Goal: Task Accomplishment & Management: Manage account settings

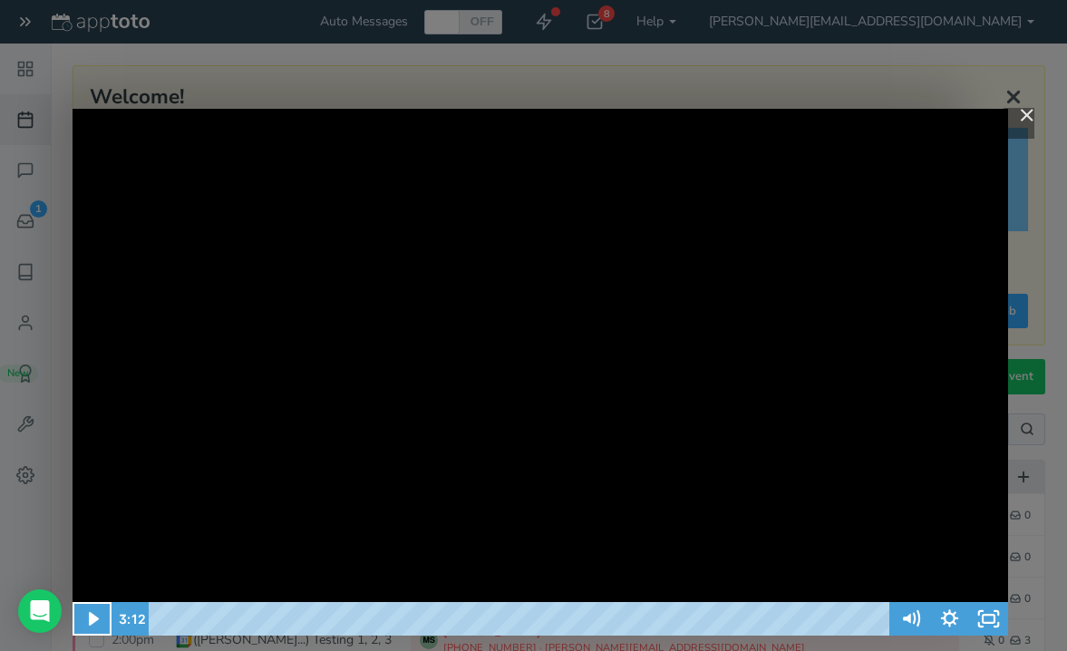
click at [1022, 108] on img "Close" at bounding box center [1018, 123] width 31 height 31
click at [1032, 108] on img "Close" at bounding box center [1018, 123] width 31 height 31
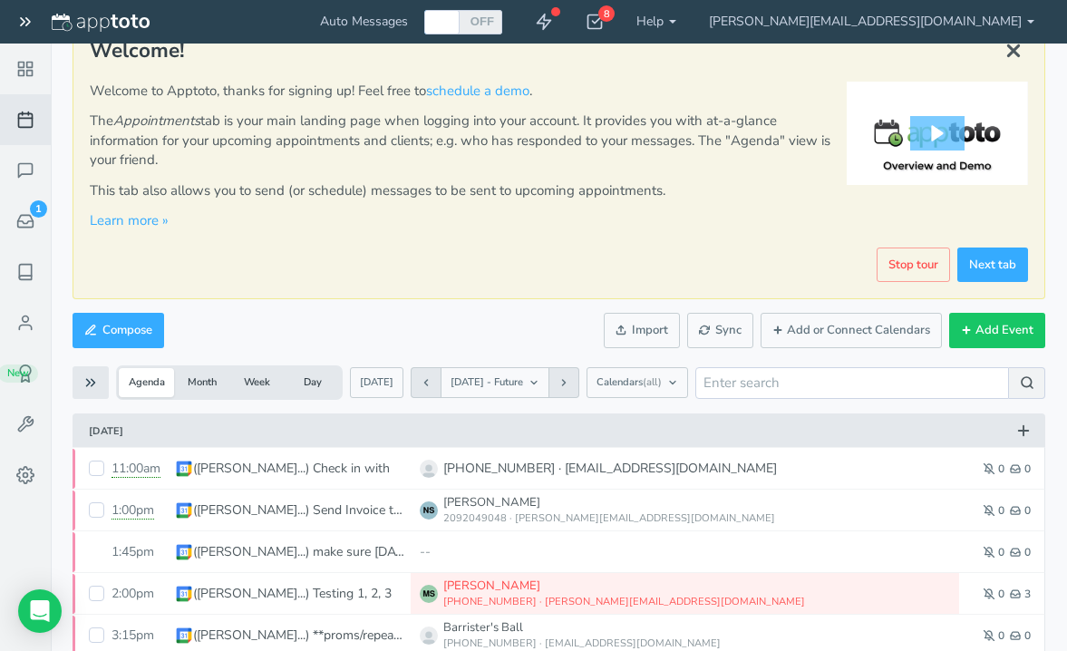
scroll to position [46, 0]
click at [16, 171] on icon at bounding box center [25, 170] width 18 height 18
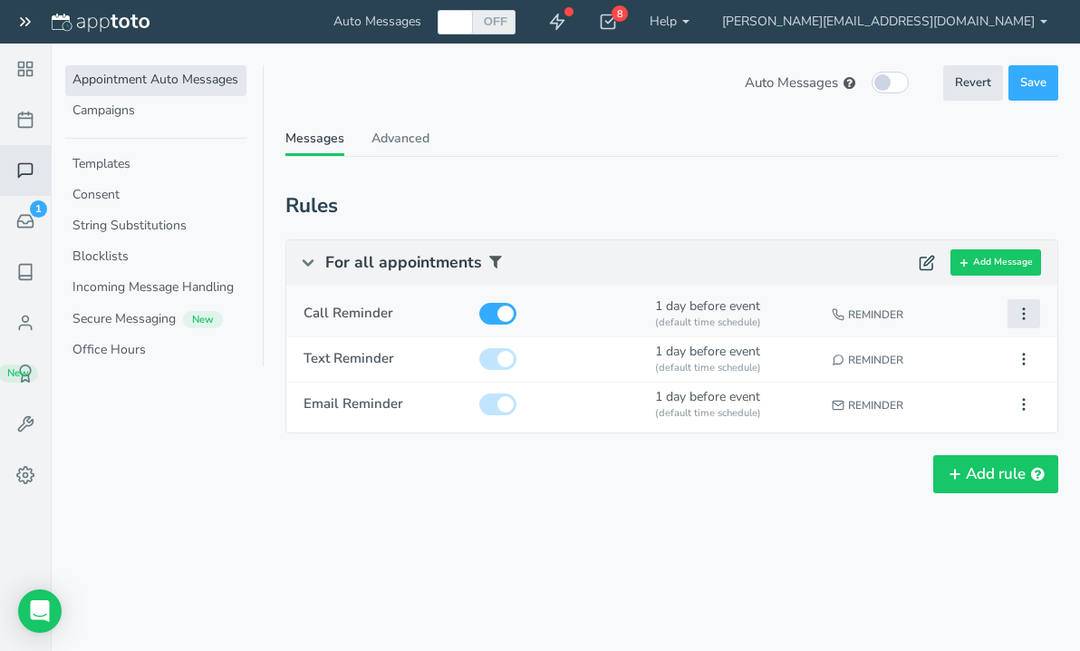
click at [1029, 318] on icon at bounding box center [1024, 313] width 16 height 16
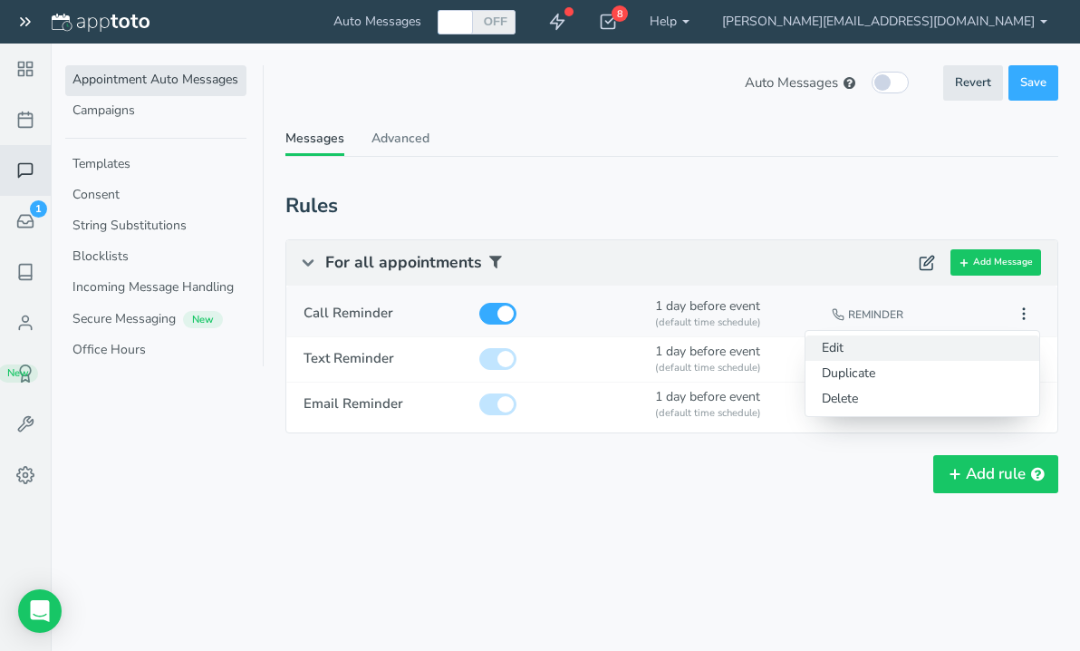
click at [918, 349] on button "Edit" at bounding box center [923, 347] width 234 height 25
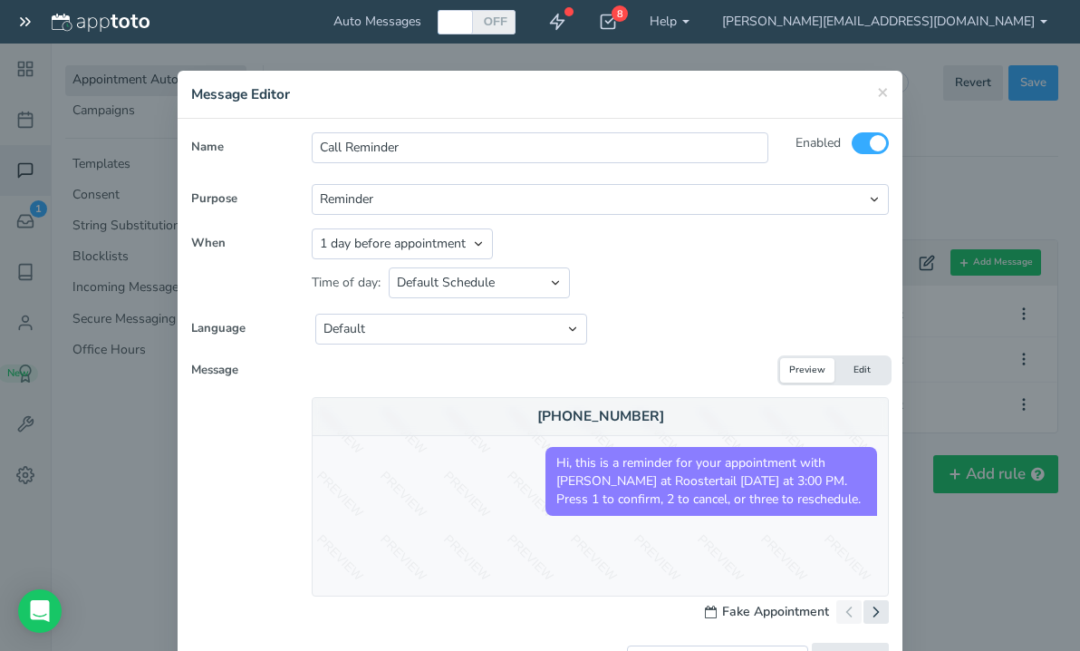
click at [863, 363] on button "Edit" at bounding box center [862, 370] width 54 height 24
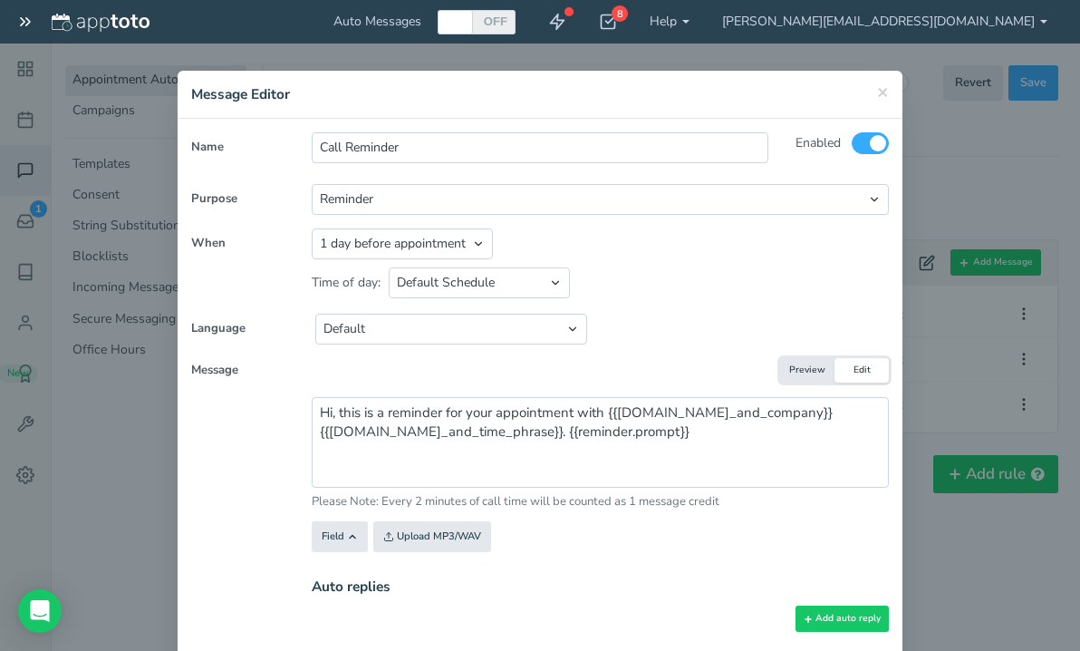
click at [807, 375] on button "Preview" at bounding box center [807, 370] width 54 height 24
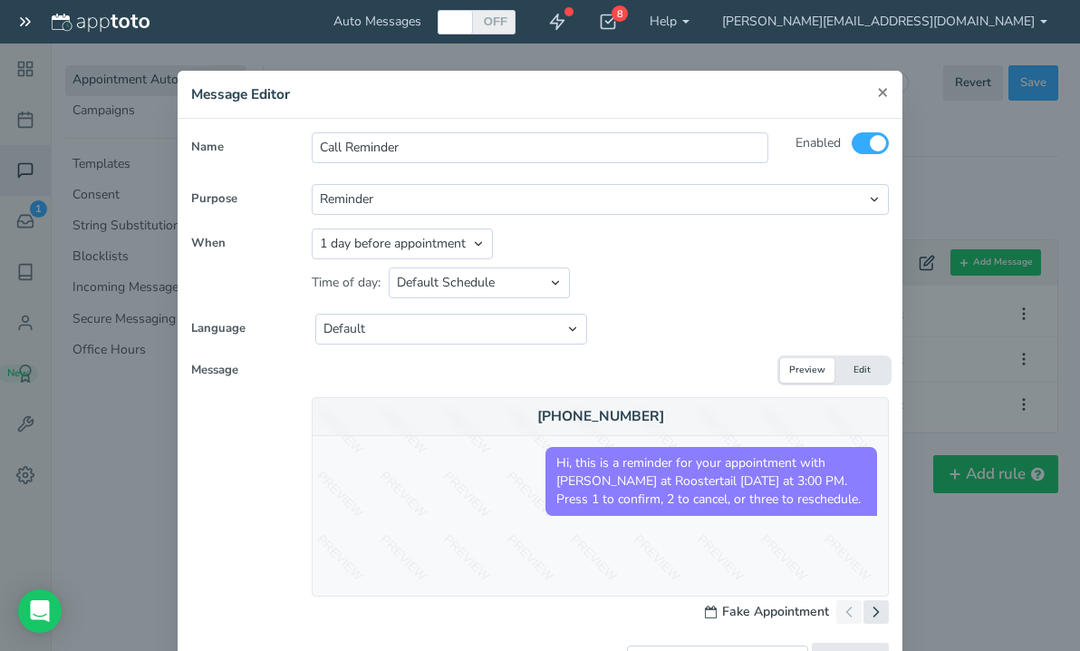
click at [879, 94] on span "×" at bounding box center [883, 91] width 12 height 25
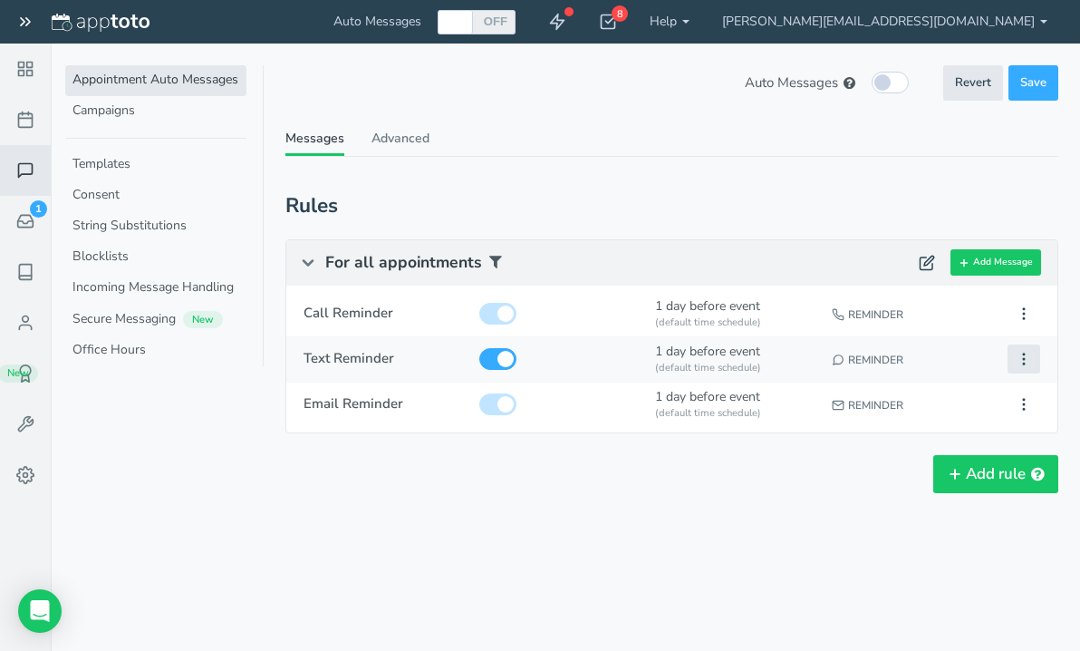
click at [1027, 357] on icon at bounding box center [1024, 359] width 16 height 16
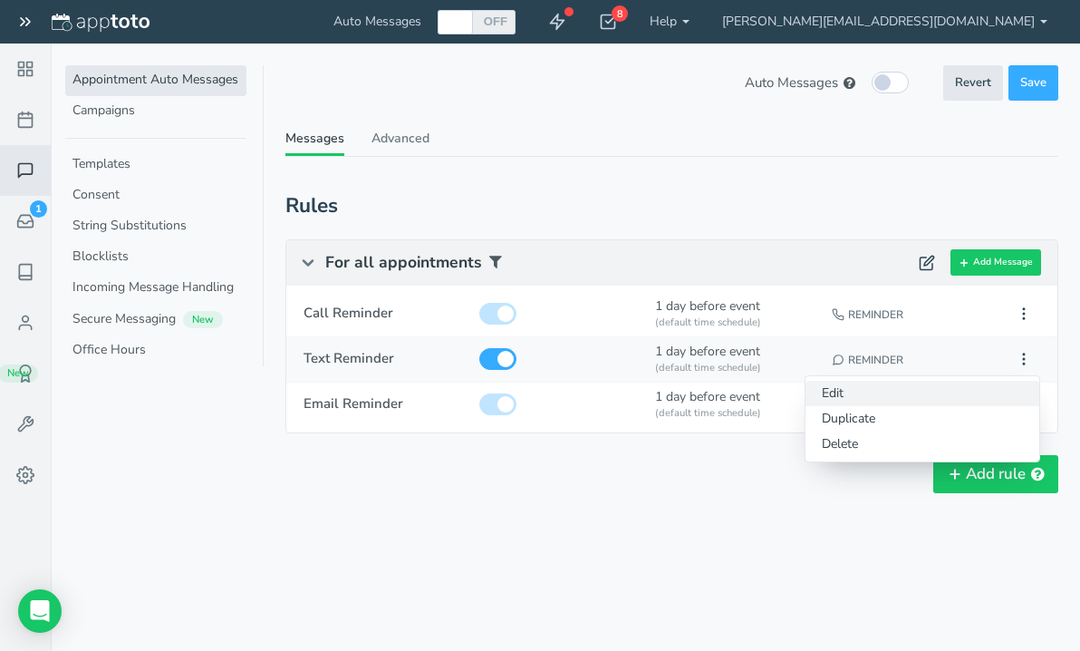
click at [893, 386] on button "Edit" at bounding box center [923, 393] width 234 height 25
type input "Text Reminder"
type textarea "Appt Reminder: {{[DOMAIN_NAME]_and_time_phrase}} with {{[DOMAIN_NAME]_and_compa…"
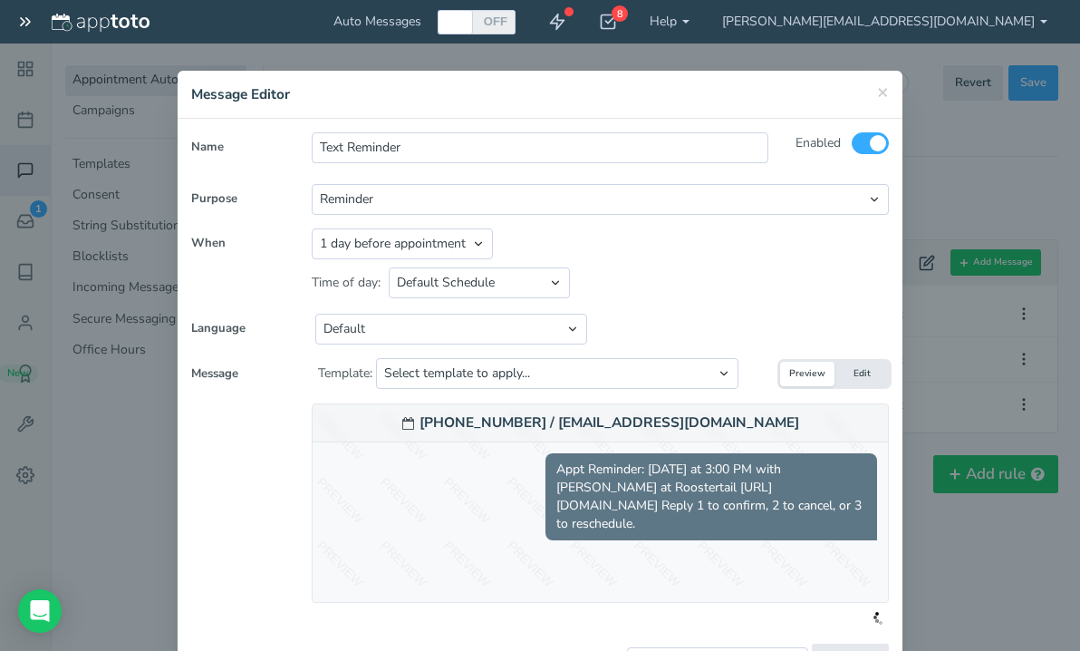
click at [841, 382] on button "Edit" at bounding box center [862, 374] width 54 height 24
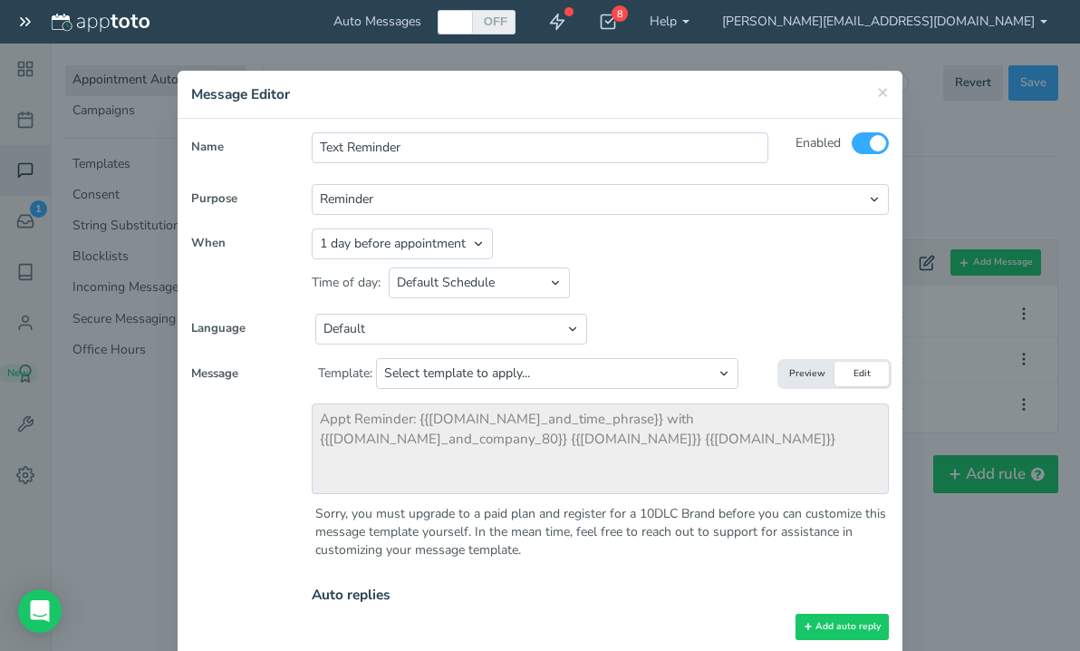
click at [797, 376] on button "Preview" at bounding box center [807, 374] width 54 height 24
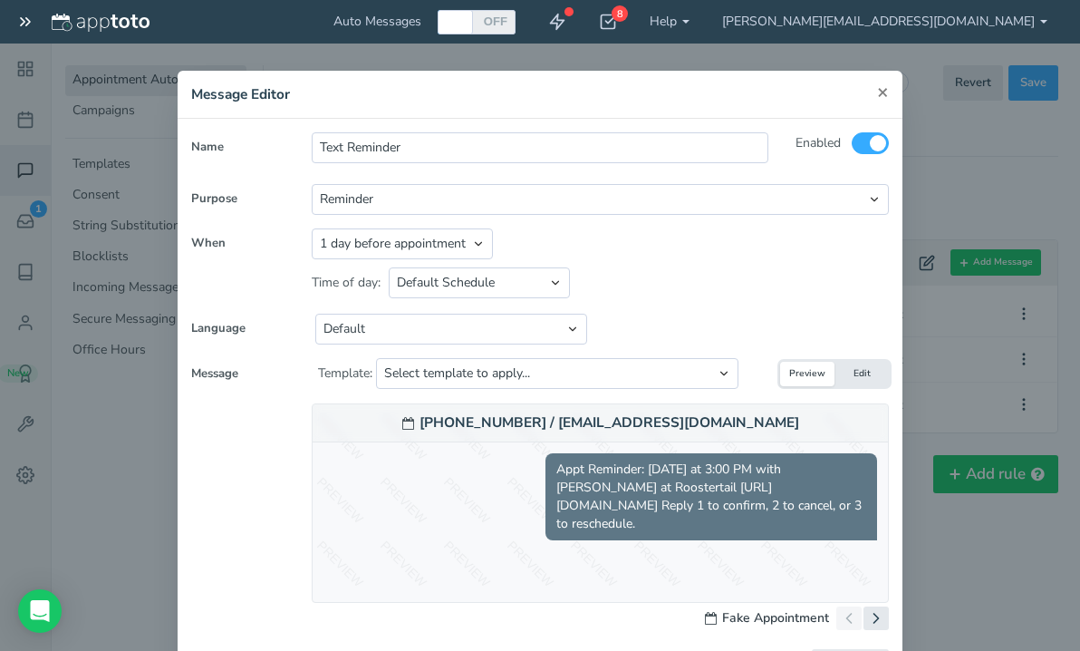
click at [877, 82] on span "×" at bounding box center [883, 91] width 12 height 25
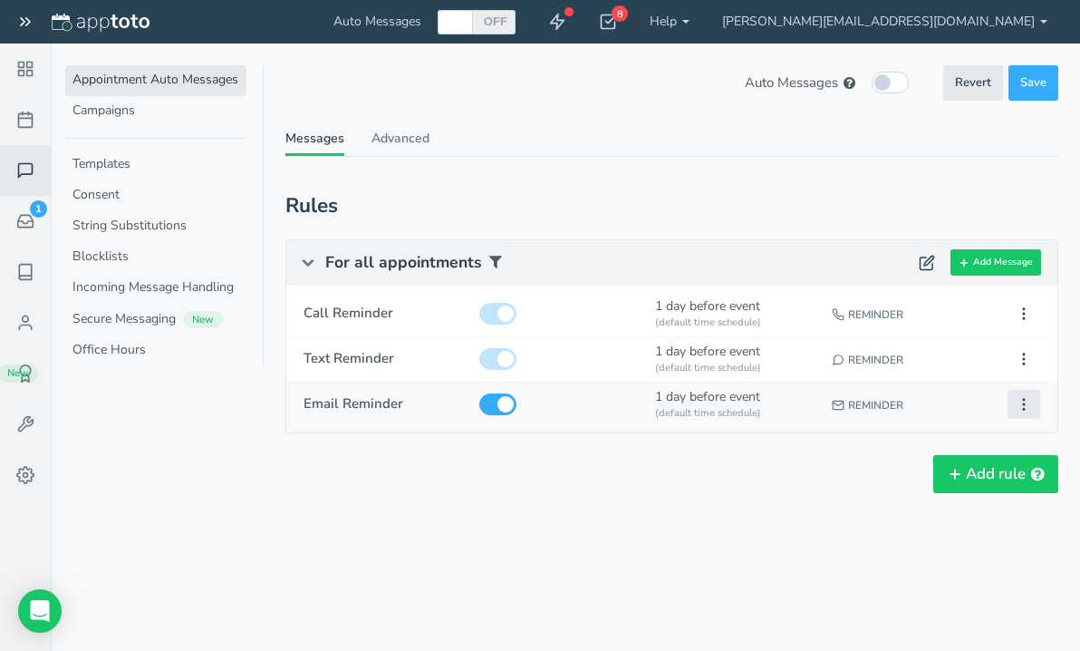
click at [1026, 403] on icon at bounding box center [1024, 404] width 16 height 16
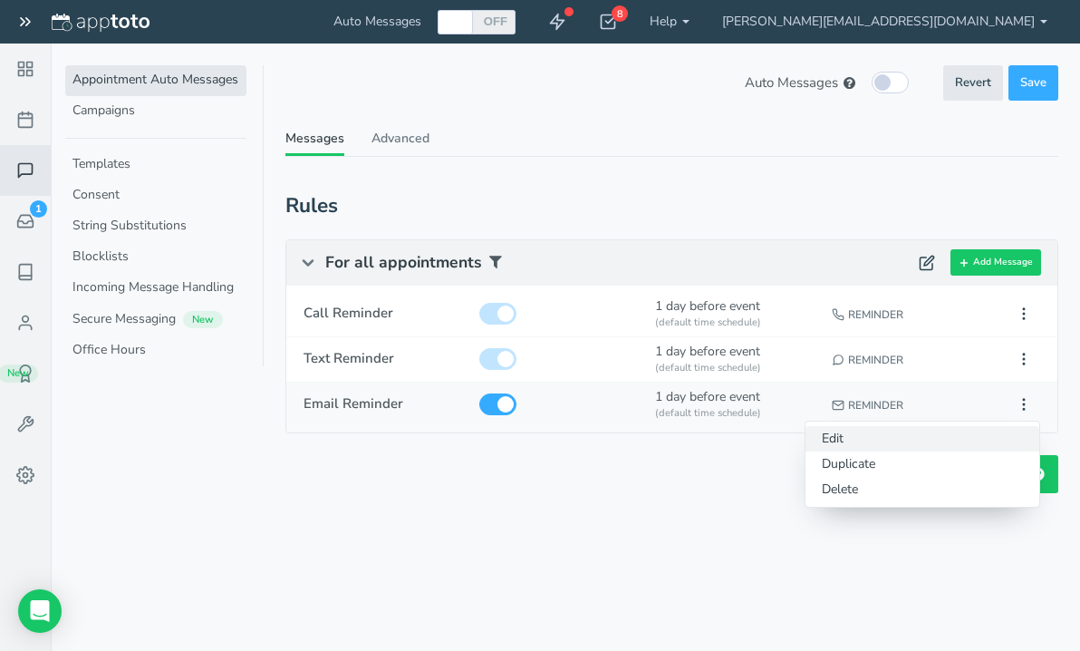
click at [937, 436] on button "Edit" at bounding box center [923, 438] width 234 height 25
type input "Email Reminder"
type input "Reminder: {{[DOMAIN_NAME]_and_company}} {{[DOMAIN_NAME]_and_time_phrase}}"
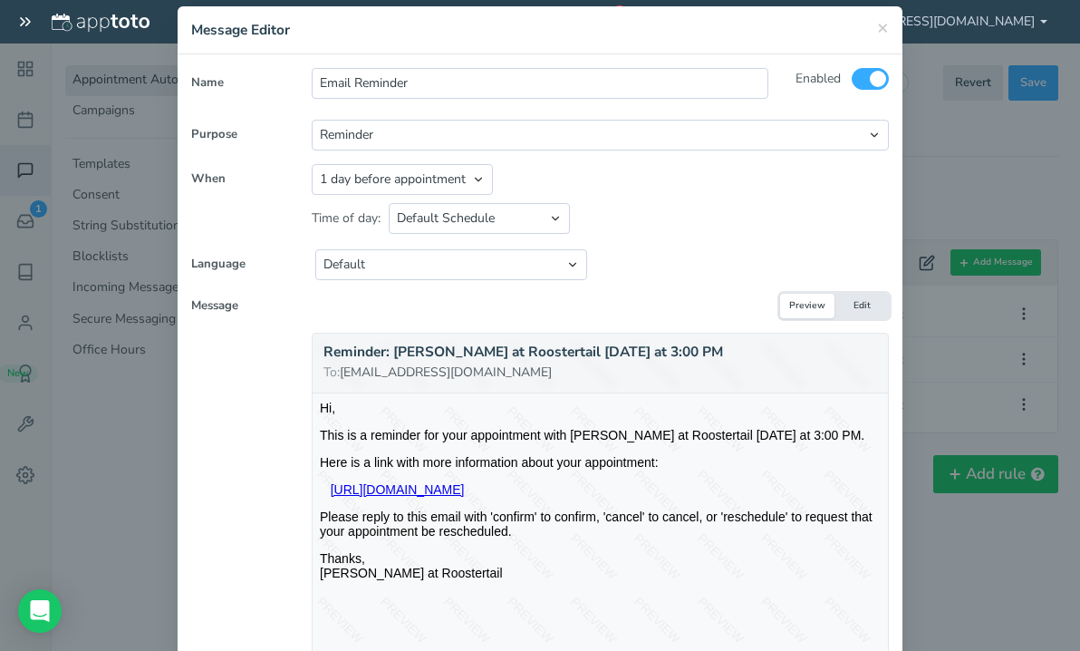
scroll to position [66, 0]
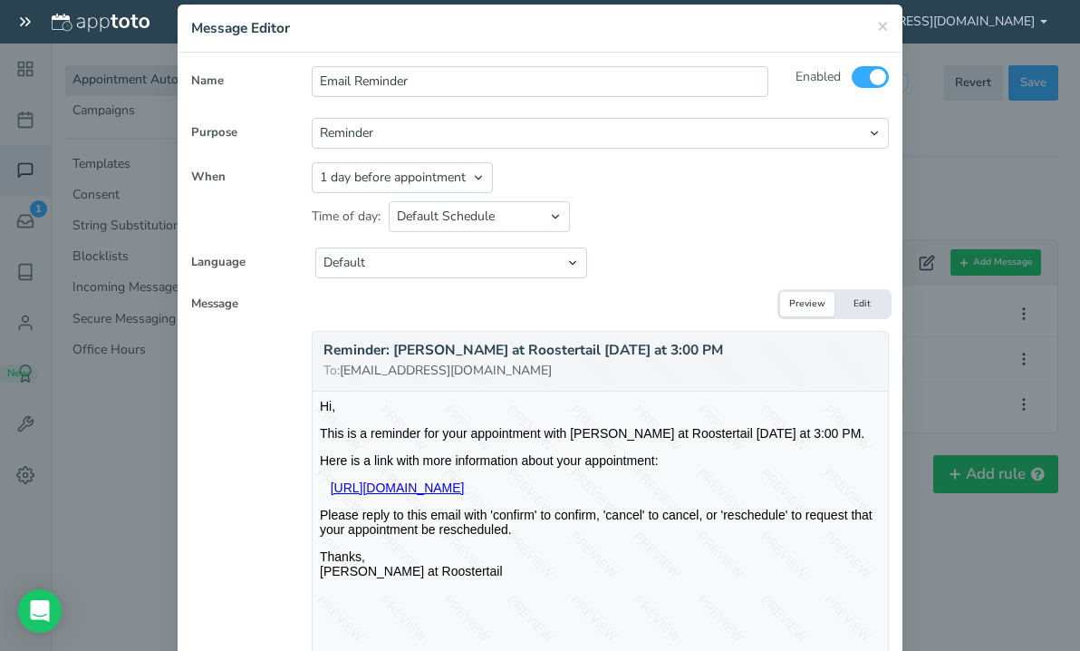
click at [854, 303] on button "Edit" at bounding box center [862, 304] width 54 height 24
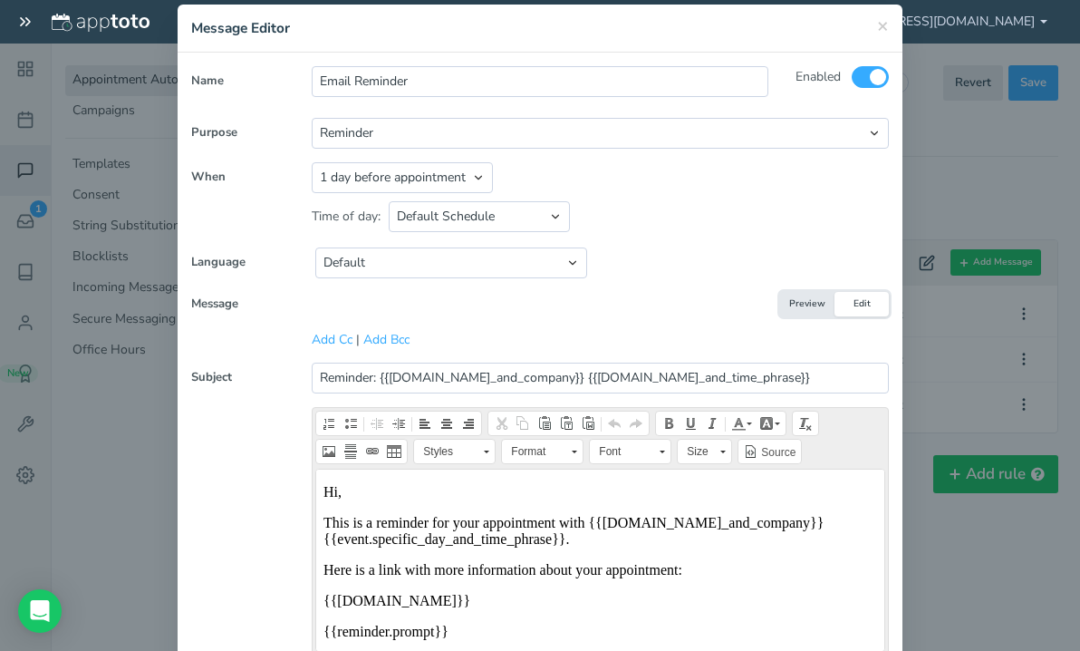
click at [886, 24] on div "× Message Editor" at bounding box center [540, 29] width 725 height 48
click at [877, 26] on span "×" at bounding box center [883, 25] width 12 height 25
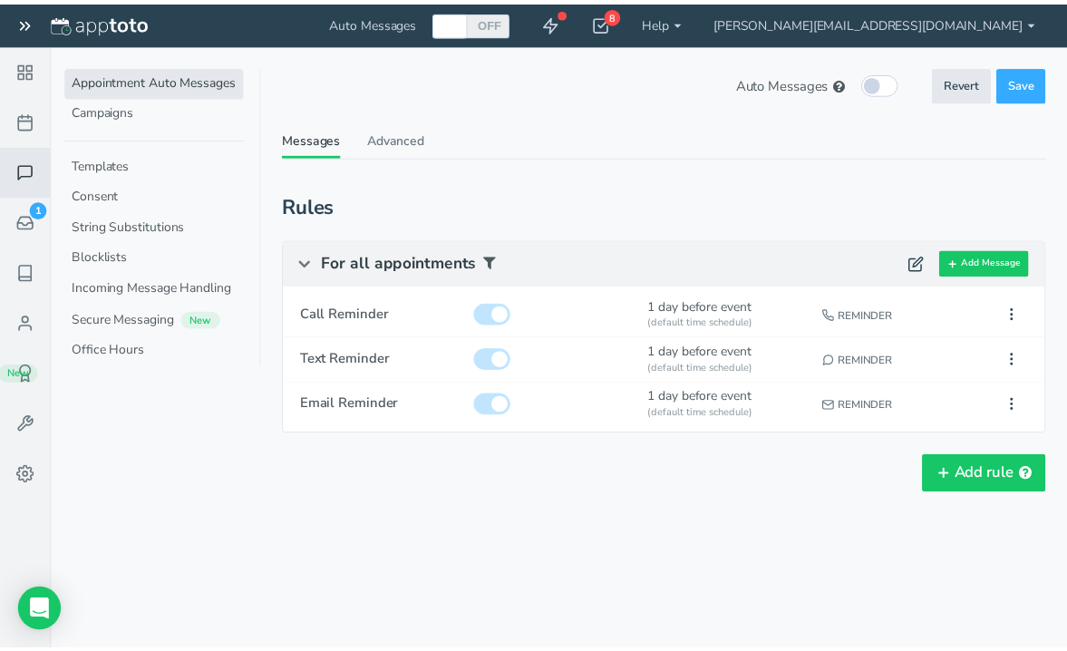
scroll to position [0, 0]
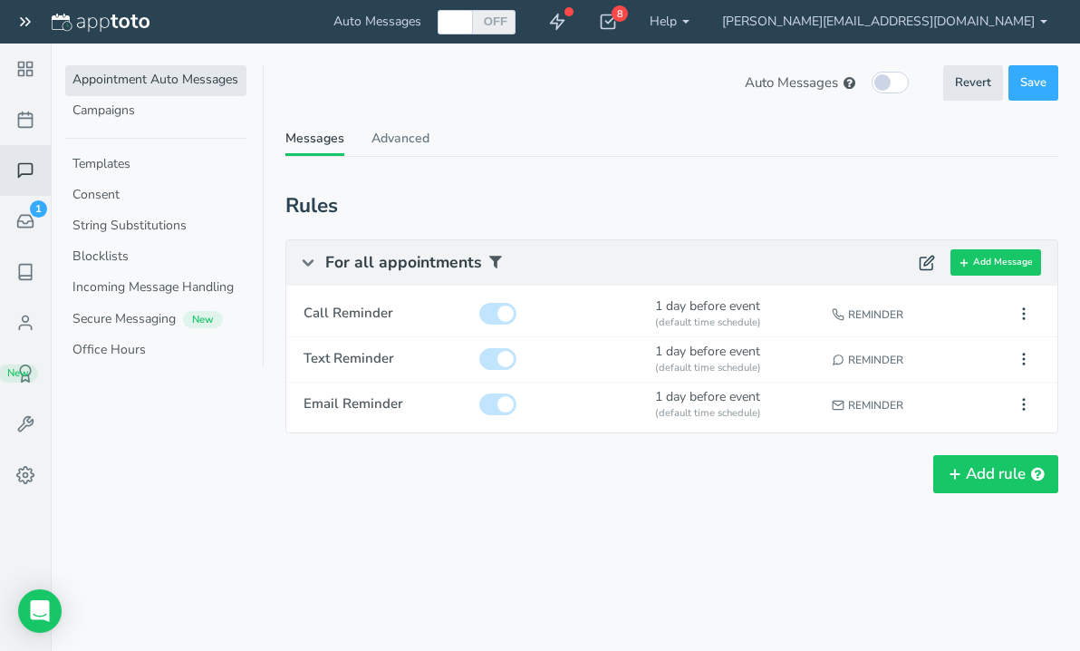
click at [22, 117] on icon at bounding box center [25, 120] width 18 height 18
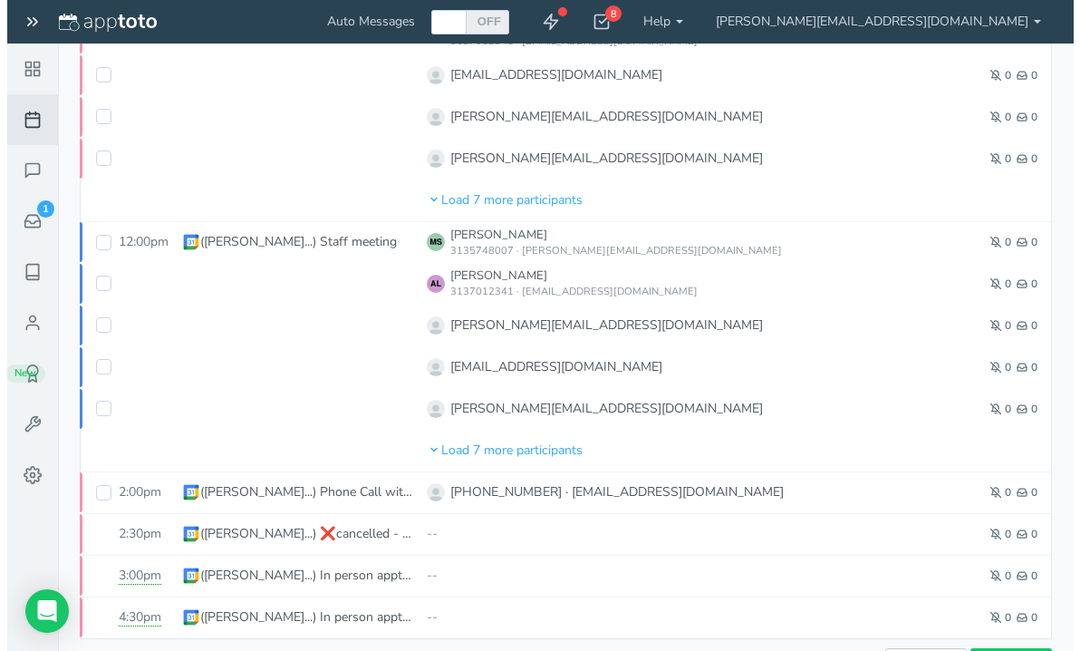
scroll to position [1040, 0]
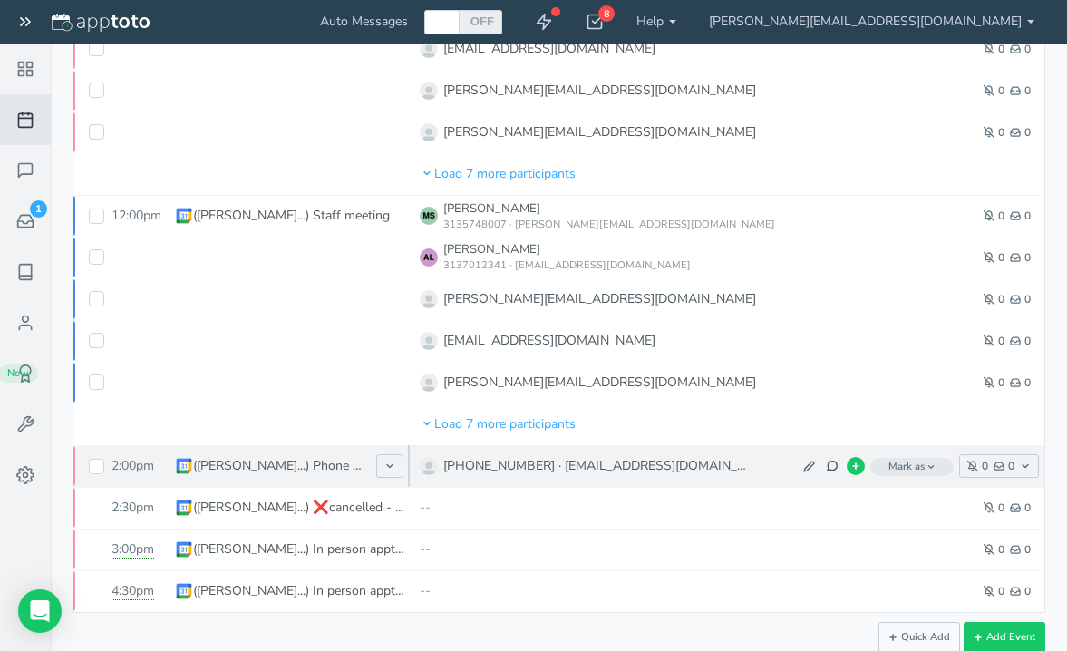
click at [587, 469] on p "[PHONE_NUMBER] · [EMAIL_ADDRESS][DOMAIN_NAME]" at bounding box center [595, 466] width 304 height 18
